Goal: Navigation & Orientation: Find specific page/section

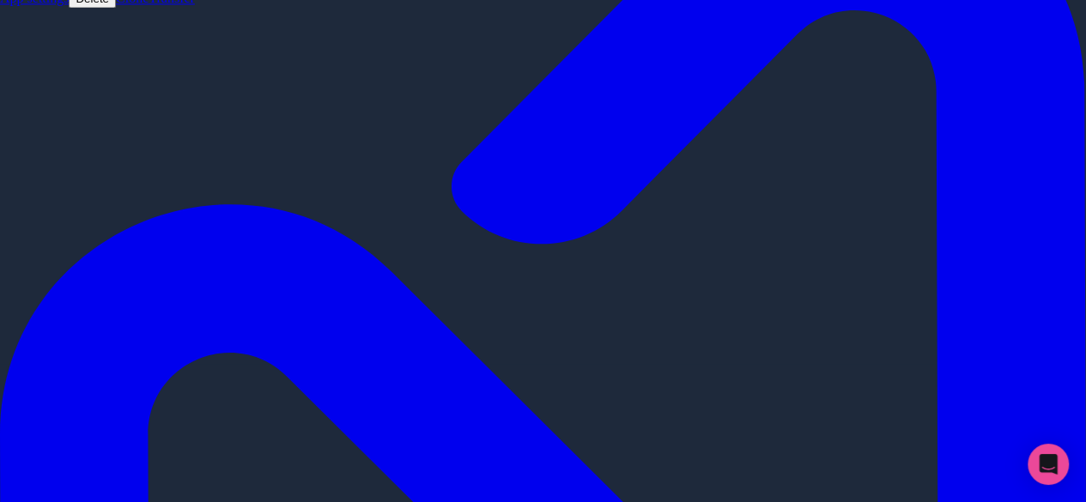
scroll to position [172, 0]
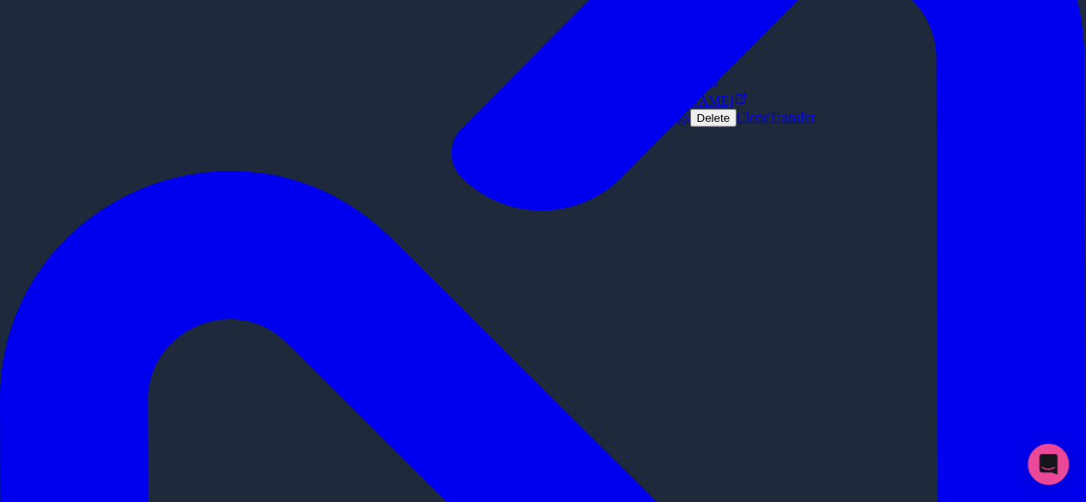
click at [722, 108] on span "[DOMAIN_NAME]" at bounding box center [677, 101] width 113 height 15
click at [721, 108] on span "[DOMAIN_NAME]" at bounding box center [677, 101] width 113 height 15
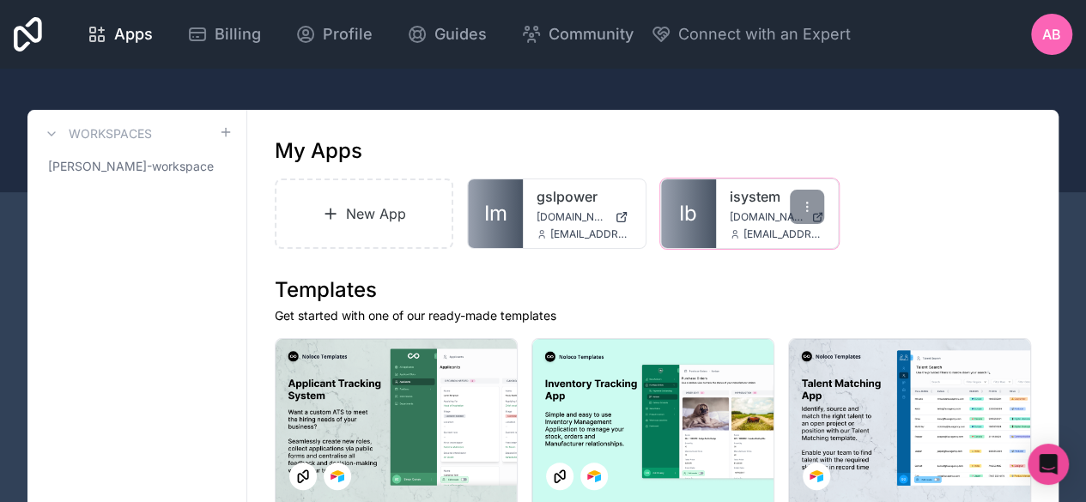
click at [719, 217] on div "isystem [DOMAIN_NAME] [EMAIL_ADDRESS][DOMAIN_NAME]" at bounding box center [777, 213] width 122 height 69
